Goal: Task Accomplishment & Management: Manage account settings

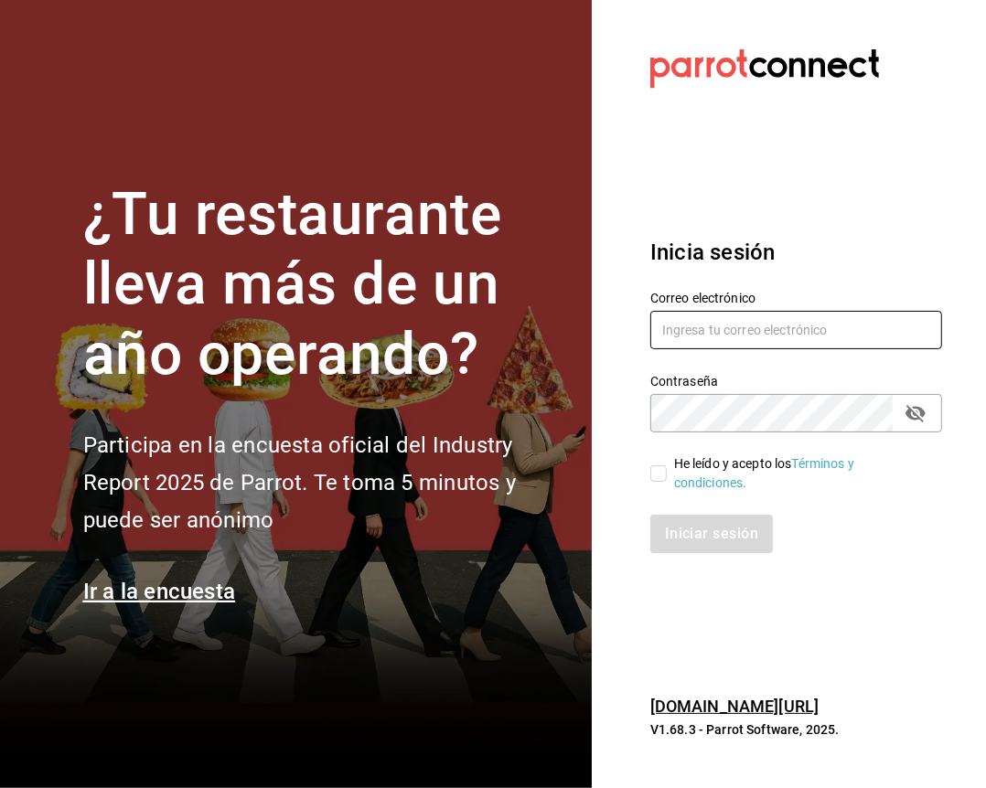
click at [702, 324] on input "text" at bounding box center [796, 330] width 292 height 38
type input "[EMAIL_ADDRESS][DOMAIN_NAME]"
click at [660, 465] on input "He leído y acepto los Términos y condiciones." at bounding box center [658, 473] width 16 height 16
checkbox input "true"
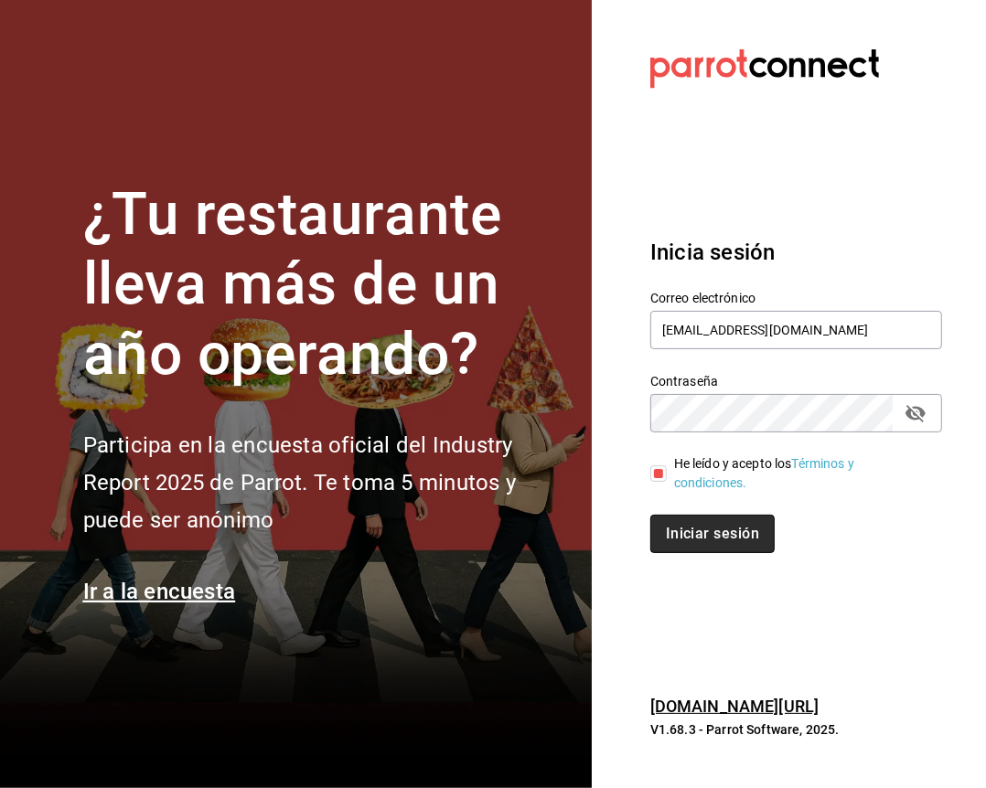
click at [684, 515] on button "Iniciar sesión" at bounding box center [712, 534] width 124 height 38
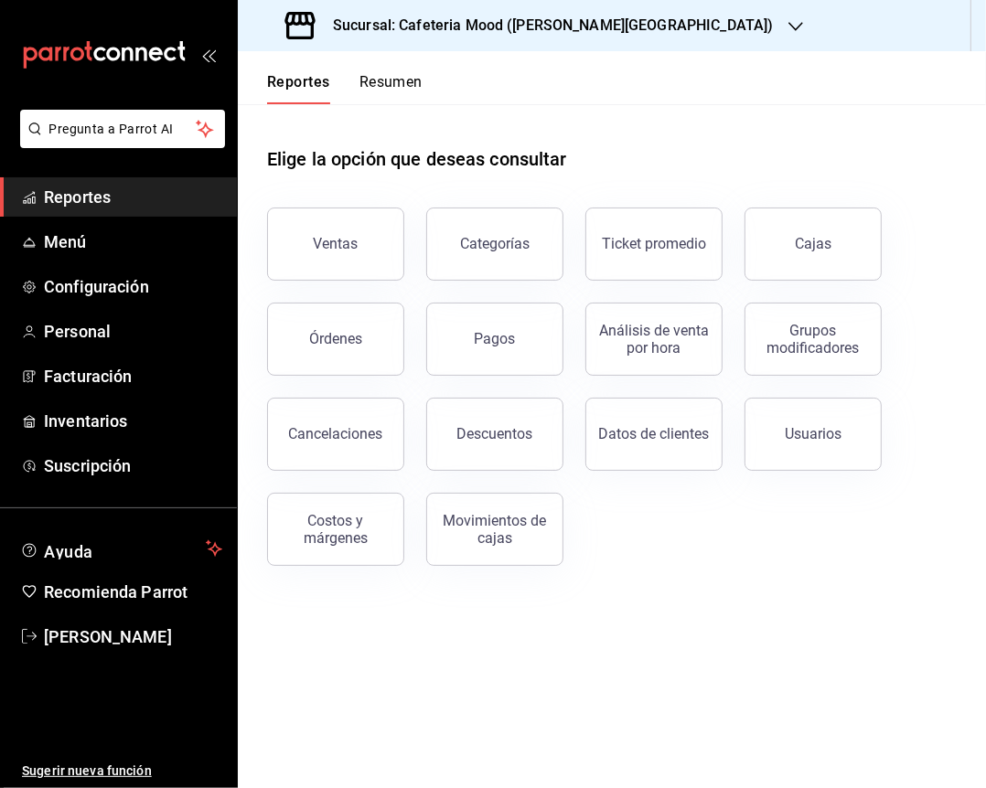
click at [483, 11] on div "Sucursal: Cafeteria Mood (Prado Norte)" at bounding box center [531, 25] width 558 height 51
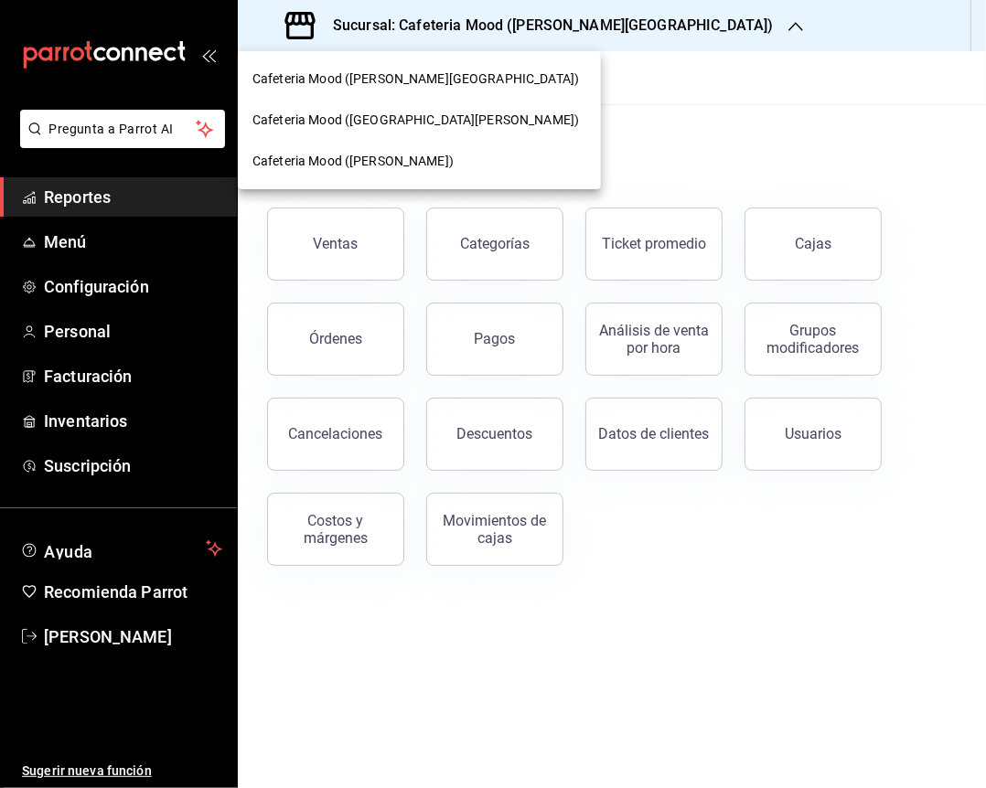
click at [483, 121] on span "Cafeteria Mood (Bosques de las Lomas)" at bounding box center [415, 120] width 326 height 19
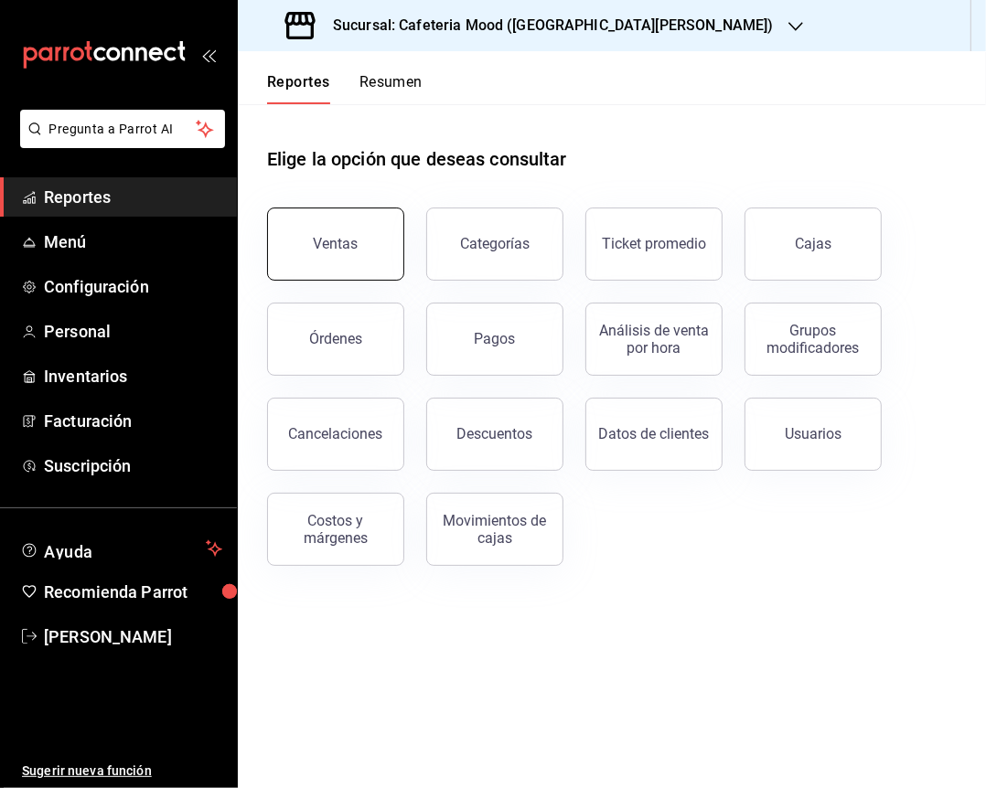
click at [320, 247] on div "Ventas" at bounding box center [336, 243] width 45 height 17
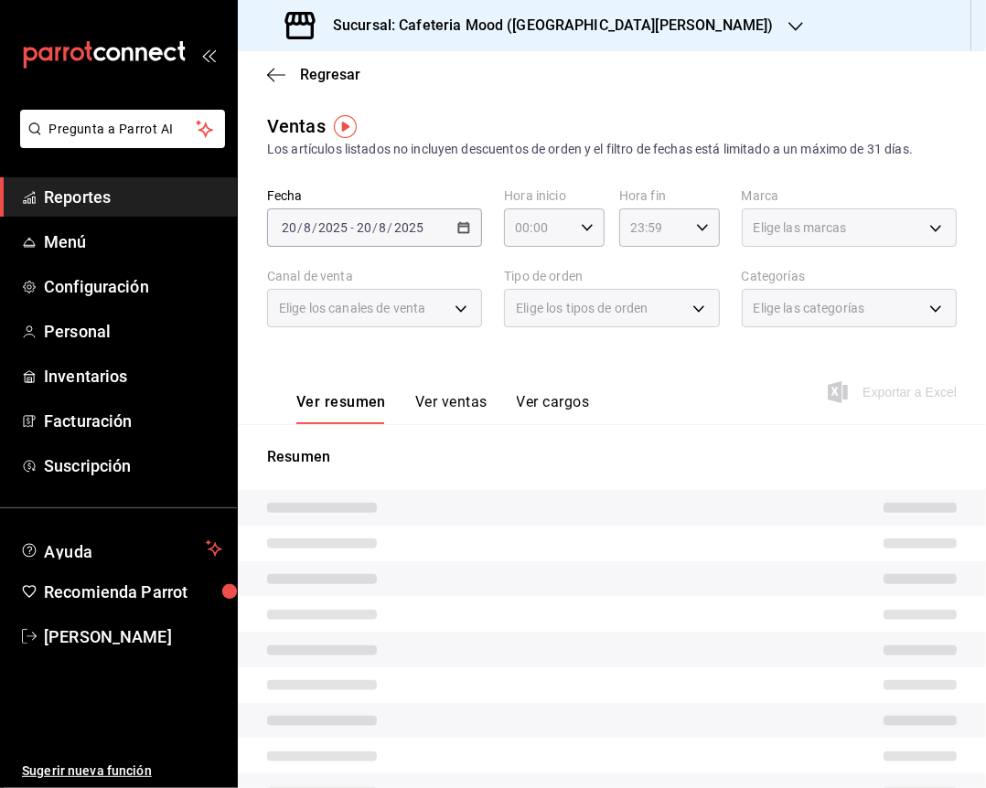
click at [457, 239] on div "2025-08-20 20 / 8 / 2025 - 2025-08-20 20 / 8 / 2025" at bounding box center [374, 227] width 215 height 38
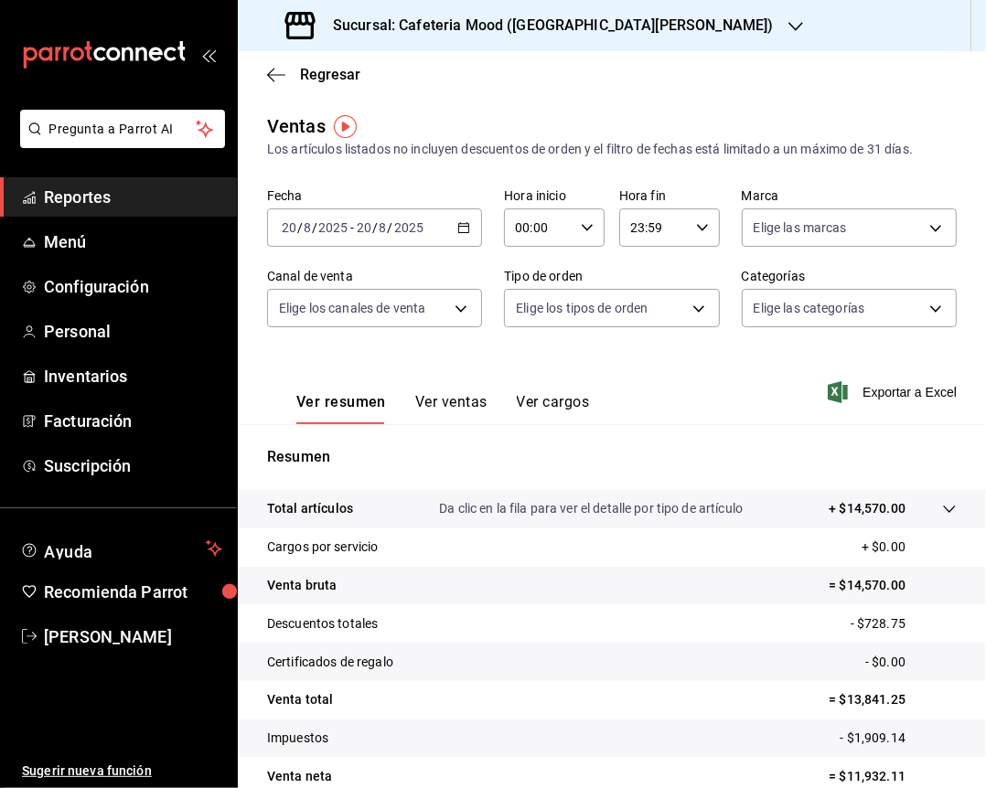
click at [457, 229] on icon "button" at bounding box center [463, 227] width 13 height 13
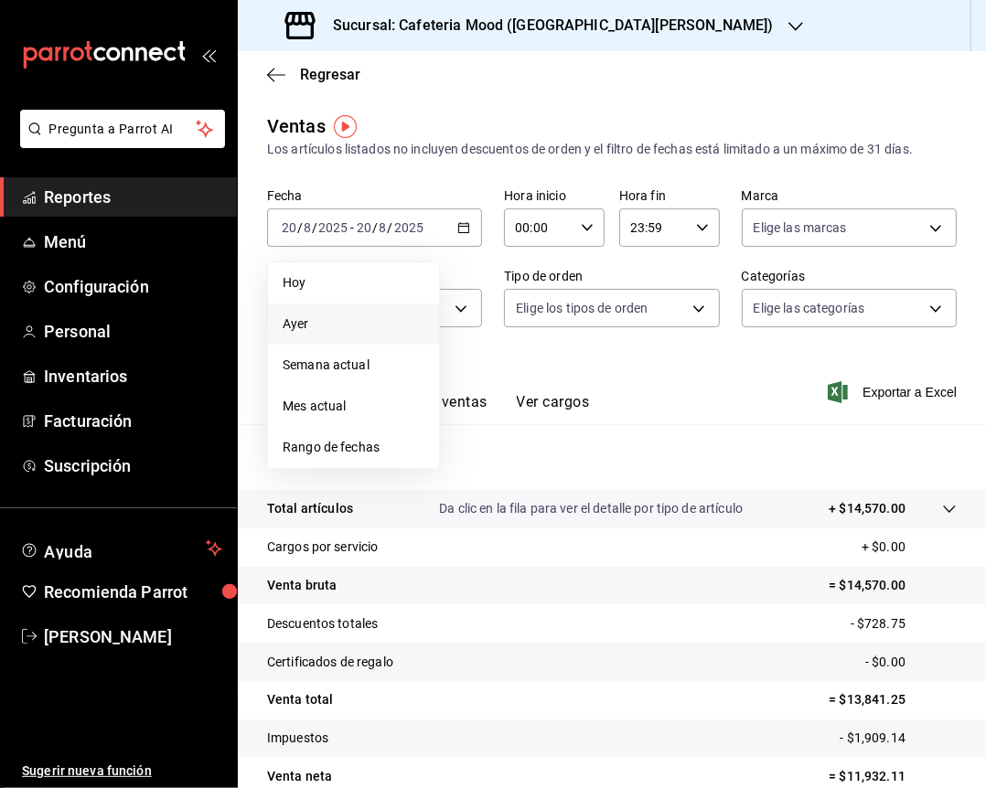
click at [363, 327] on span "Ayer" at bounding box center [354, 324] width 142 height 19
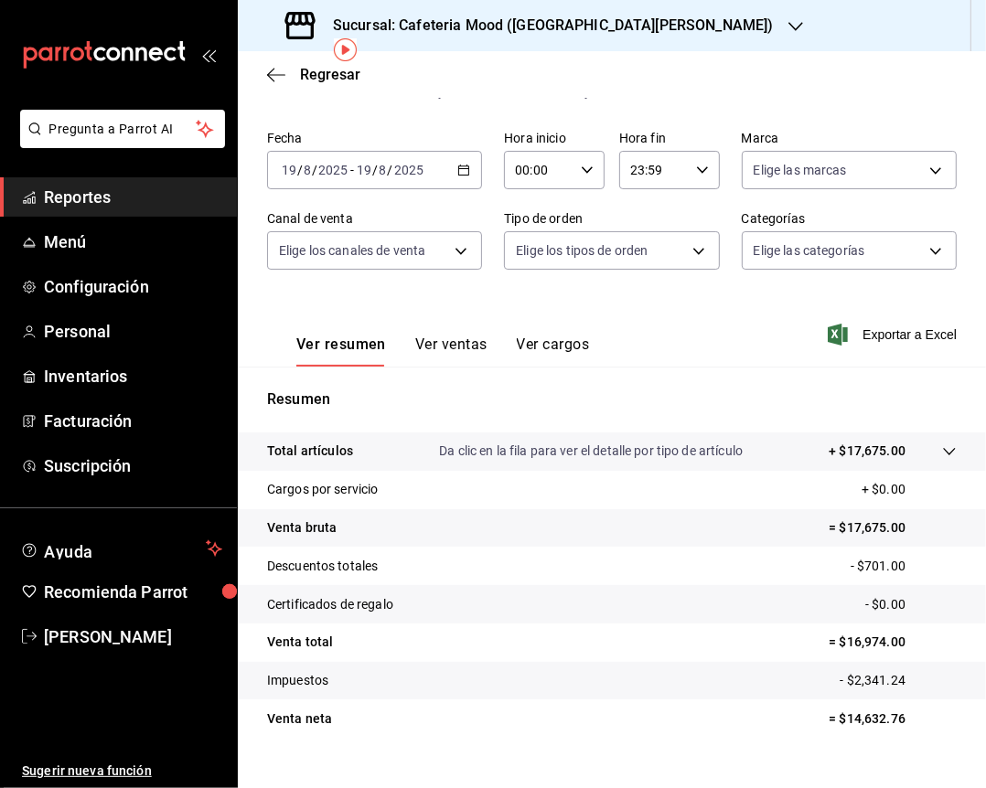
scroll to position [88, 0]
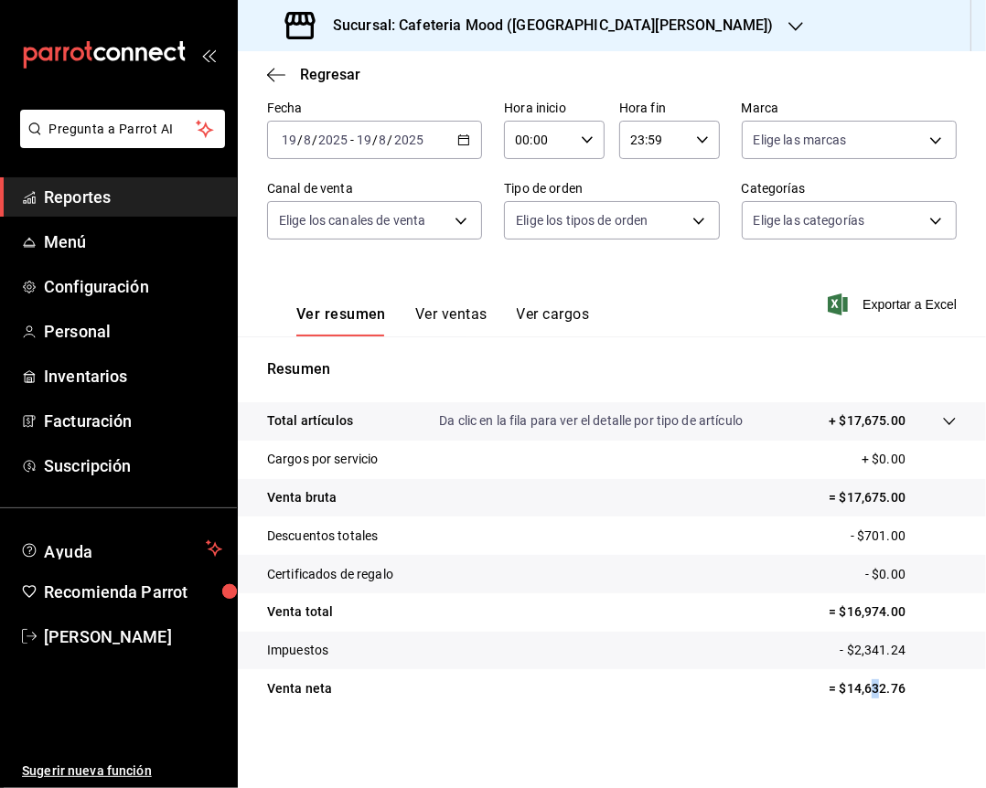
click at [859, 679] on p "= $14,632.76" at bounding box center [892, 688] width 128 height 19
click at [858, 685] on p "= $14,632.76" at bounding box center [892, 688] width 128 height 19
click at [526, 42] on div "Sucursal: Cafeteria Mood (Bosques de las Lomas)" at bounding box center [531, 25] width 558 height 51
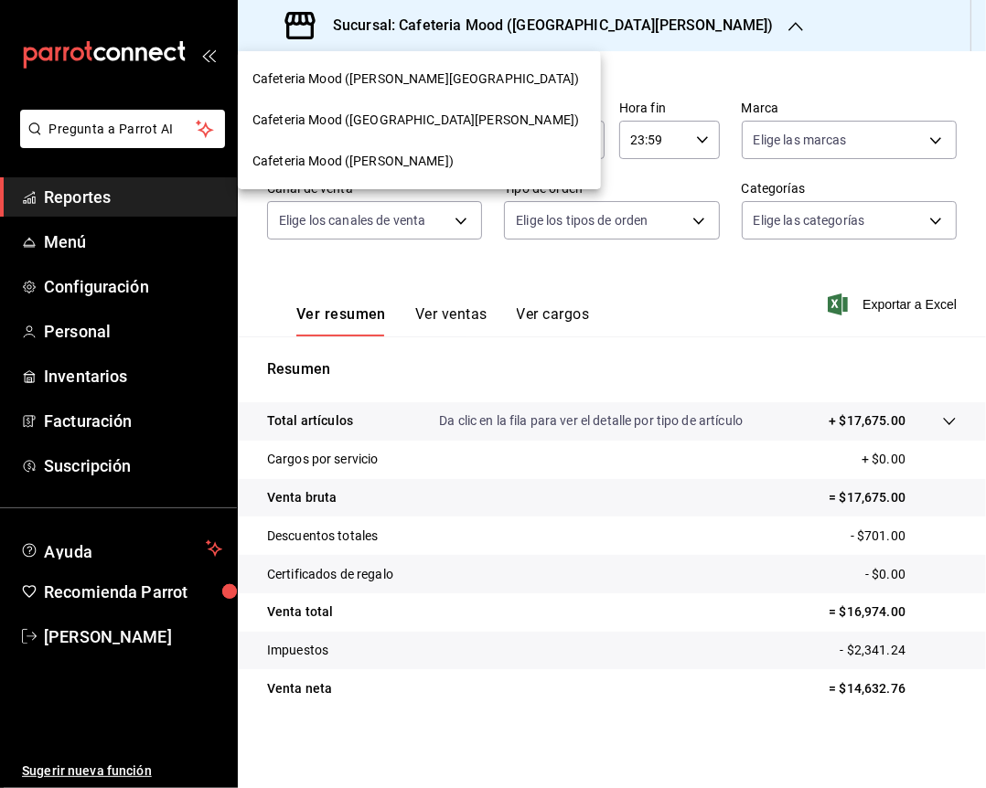
click at [441, 79] on div "Cafeteria Mood (Prado Norte)" at bounding box center [419, 78] width 334 height 19
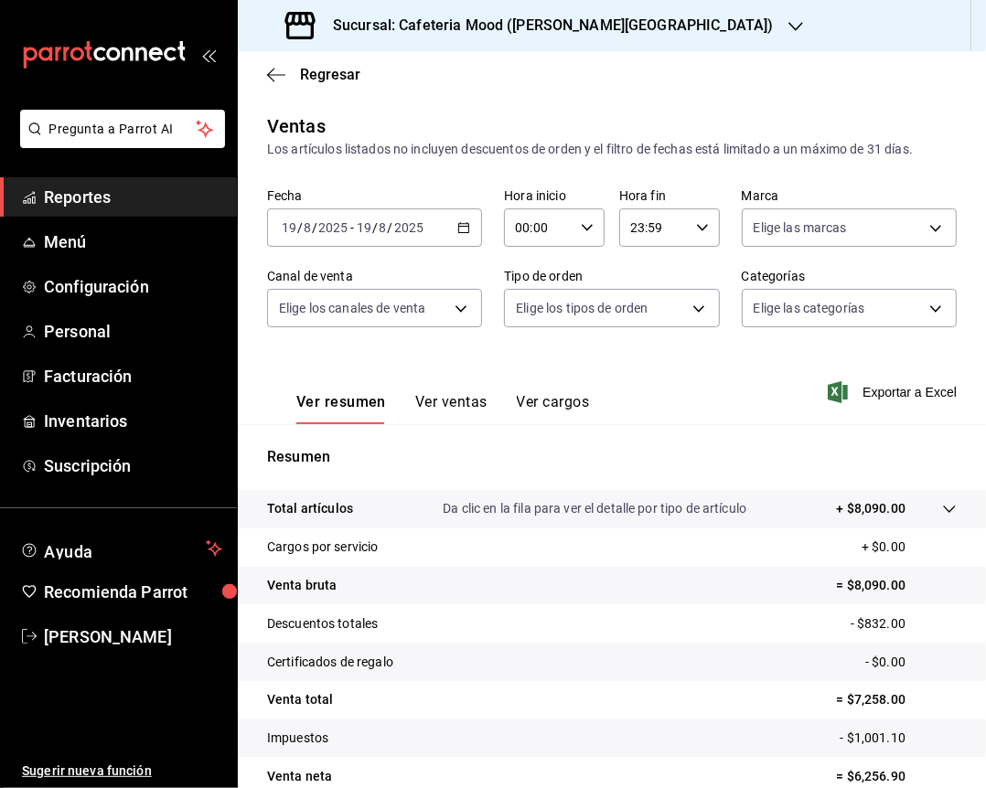
scroll to position [88, 0]
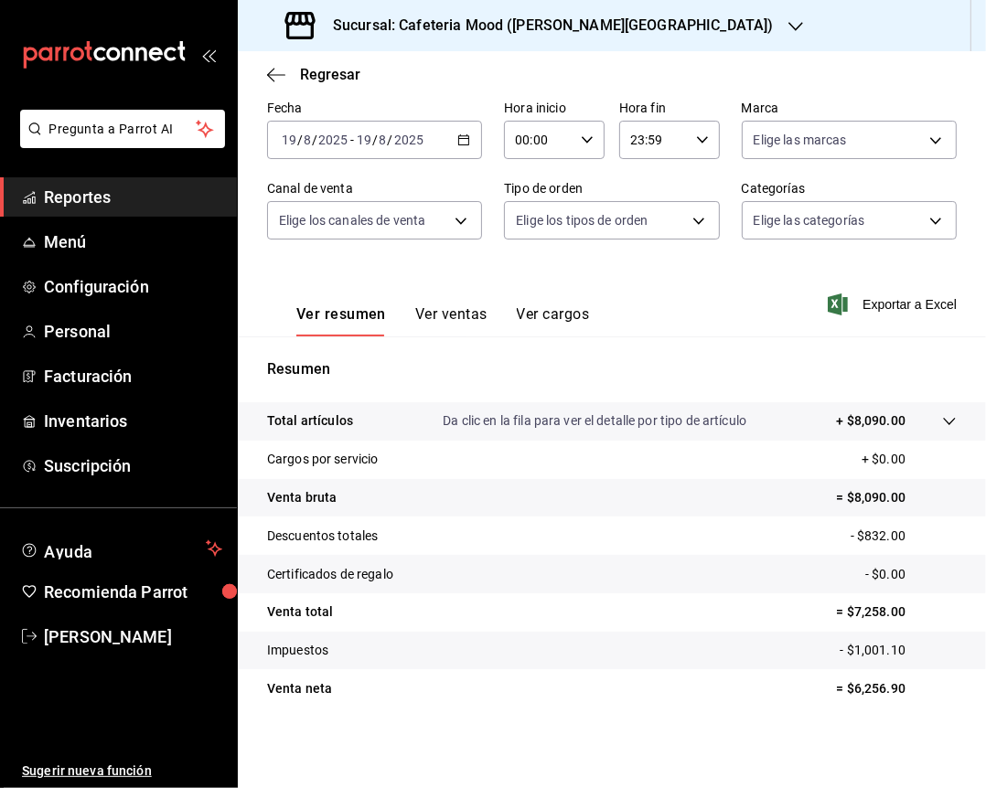
click at [851, 688] on p "= $6,256.90" at bounding box center [897, 688] width 120 height 19
copy p "6,256.90"
click at [435, 22] on h3 "Sucursal: Cafeteria Mood (Prado Norte)" at bounding box center [545, 26] width 455 height 22
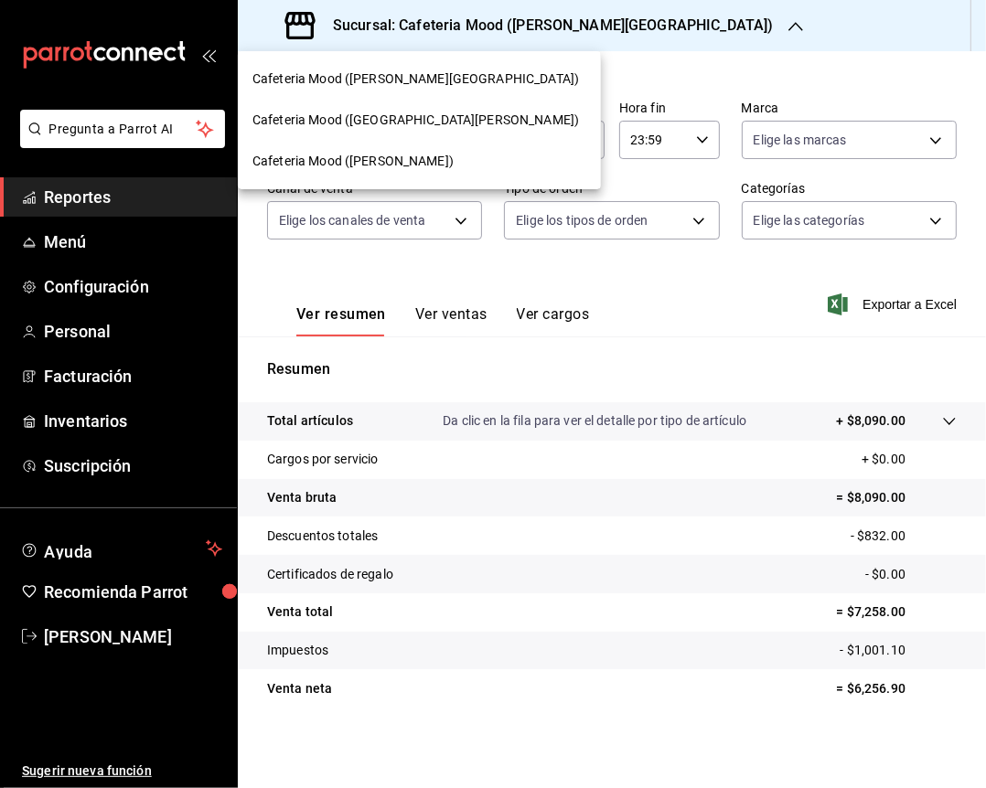
click at [440, 161] on div "Cafeteria Mood (Artz)" at bounding box center [419, 161] width 334 height 19
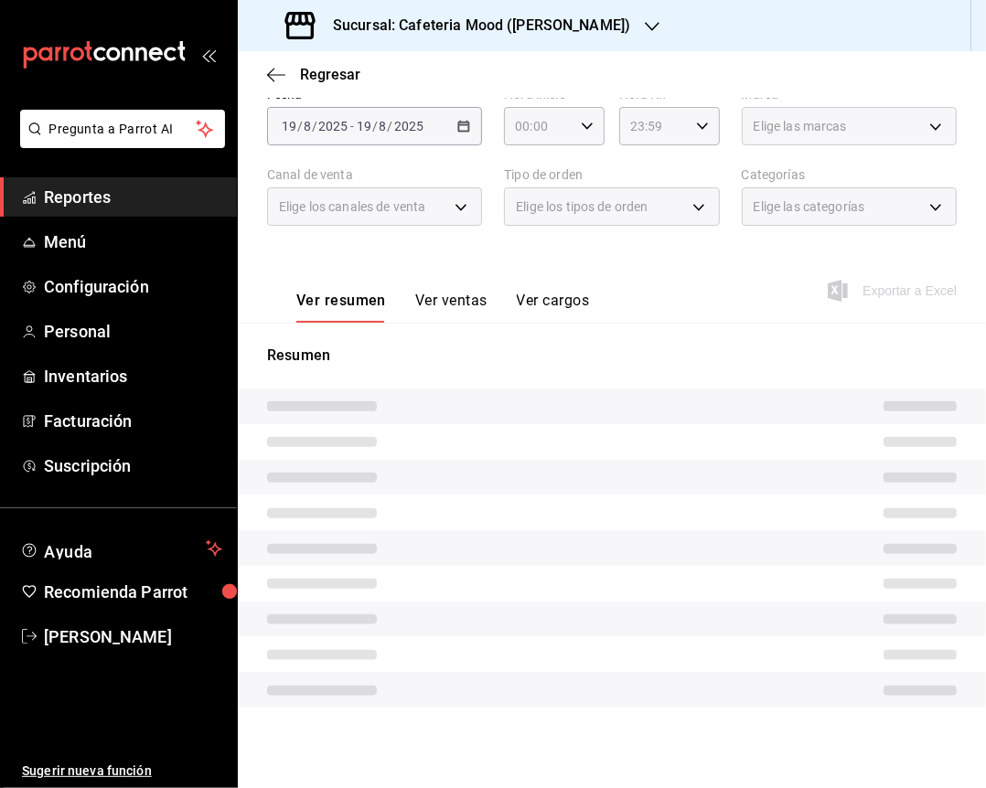
scroll to position [88, 0]
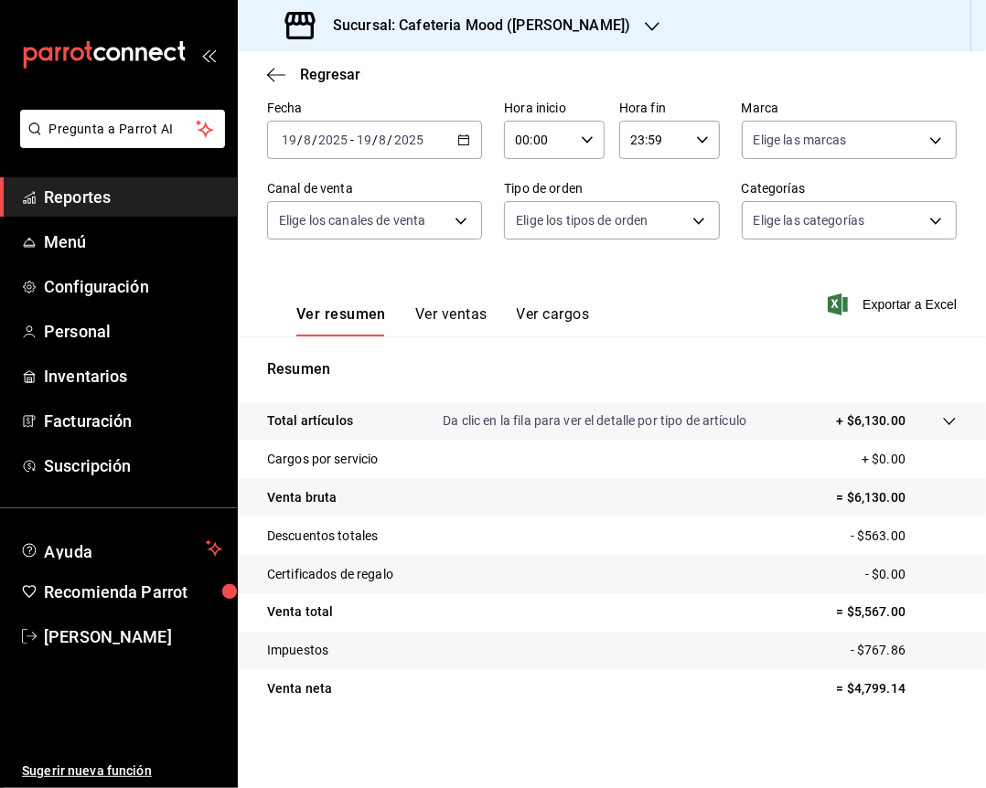
click at [885, 681] on p "= $4,799.14" at bounding box center [897, 688] width 120 height 19
click at [872, 694] on p "= $4,799.14" at bounding box center [897, 688] width 120 height 19
click at [871, 694] on p "= $4,799.14" at bounding box center [897, 688] width 120 height 19
click at [867, 687] on p "= $4,799.14" at bounding box center [897, 688] width 120 height 19
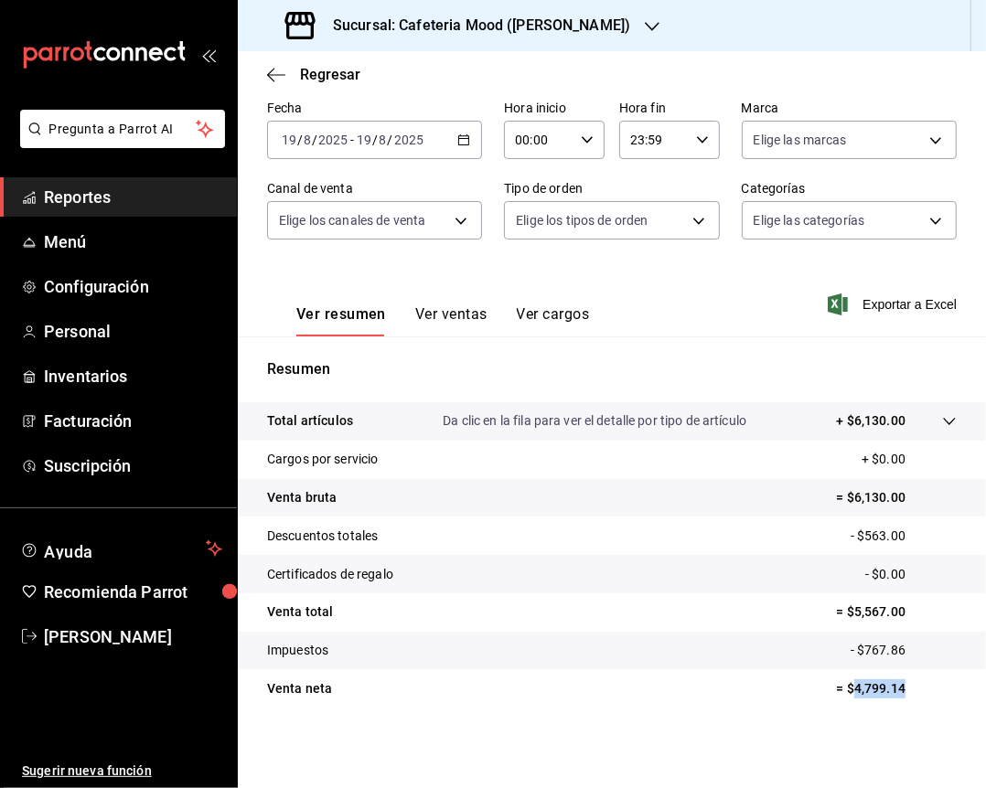
click at [867, 687] on p "= $4,799.14" at bounding box center [897, 688] width 120 height 19
